Goal: Find contact information: Find contact information

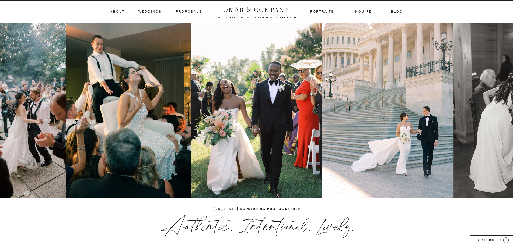
click at [399, 10] on h3 "BLOG" at bounding box center [396, 11] width 11 height 5
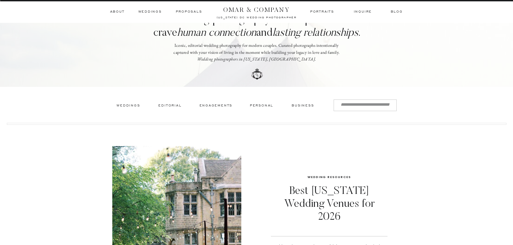
scroll to position [54, 0]
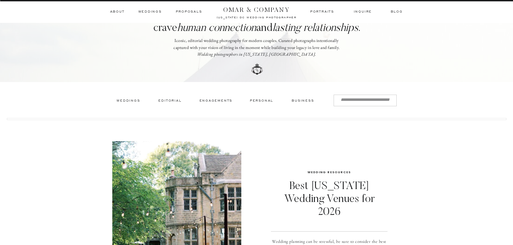
click at [368, 103] on div at bounding box center [365, 101] width 63 height 12
click at [369, 101] on input "Search for:" at bounding box center [364, 100] width 53 height 6
type input "*******"
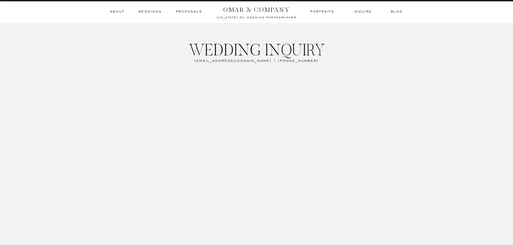
scroll to position [986, 0]
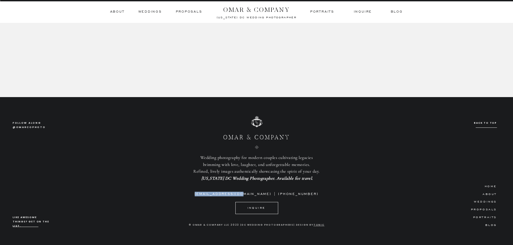
drag, startPoint x: 208, startPoint y: 194, endPoint x: 261, endPoint y: 194, distance: 53.0
click at [261, 194] on h3 "[EMAIL_ADDRESS][DOMAIN_NAME] | [PHONE_NUMBER]" at bounding box center [256, 194] width 129 height 4
copy h3 "info@omarandco.com"
